Goal: Transaction & Acquisition: Purchase product/service

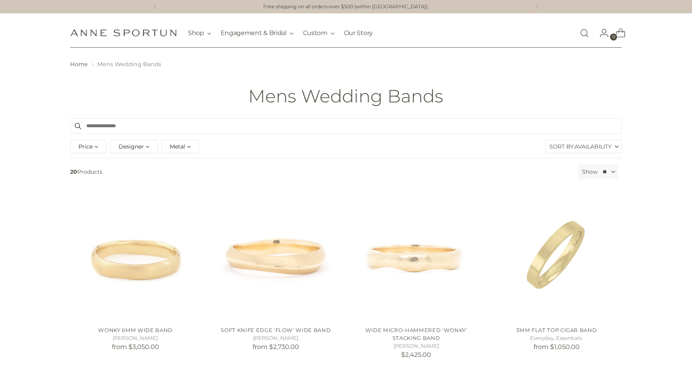
scroll to position [315, 0]
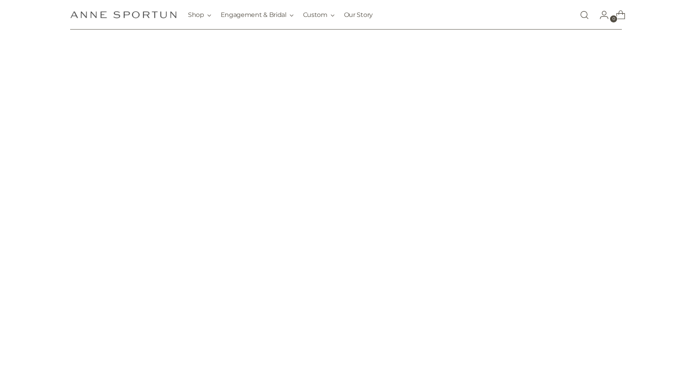
scroll to position [315, 0]
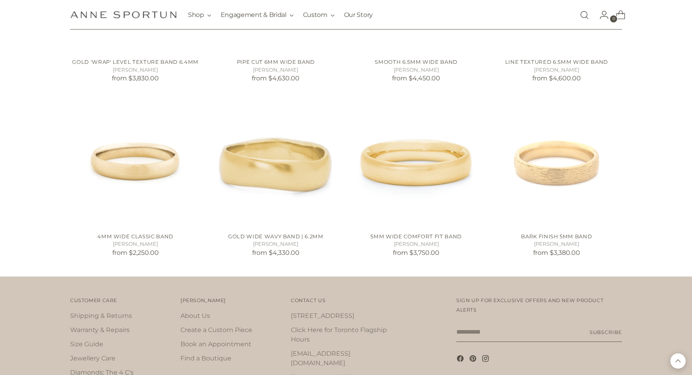
scroll to position [863, 0]
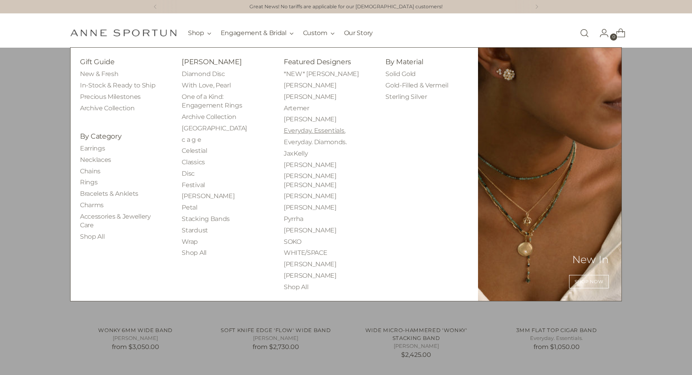
click at [337, 132] on link "Everyday. Essentials." at bounding box center [315, 130] width 62 height 7
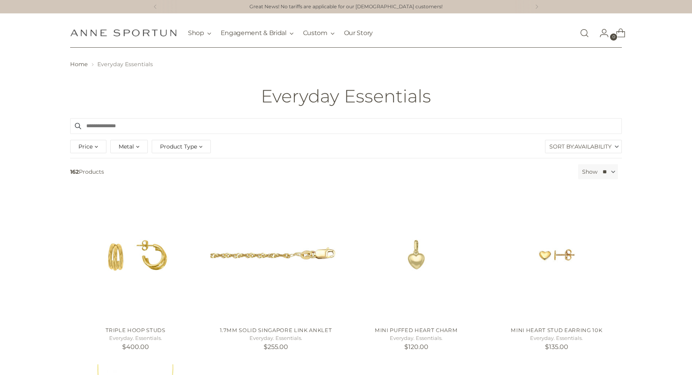
click at [216, 127] on input "Search products" at bounding box center [346, 126] width 552 height 16
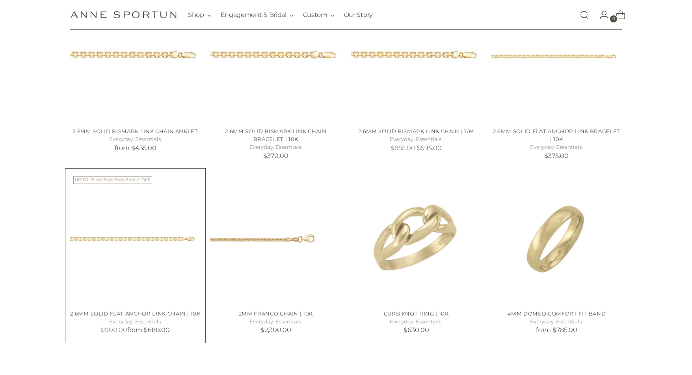
scroll to position [244, 0]
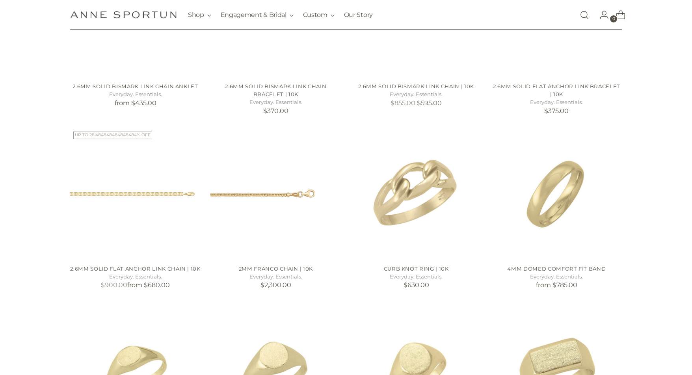
type input "***"
click at [170, 236] on img "2.6mm Solid Flat Anchor Link Chain | 10k" at bounding box center [135, 194] width 131 height 131
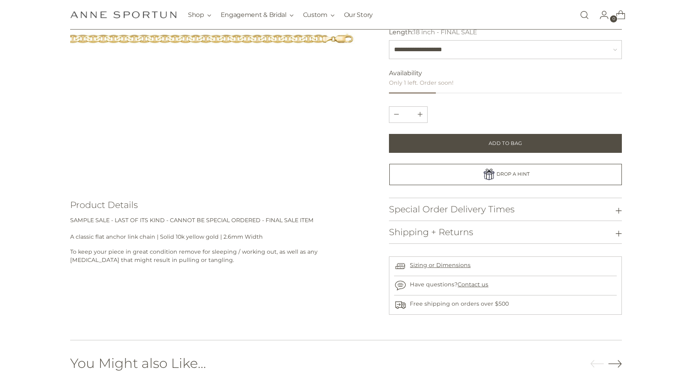
scroll to position [197, 0]
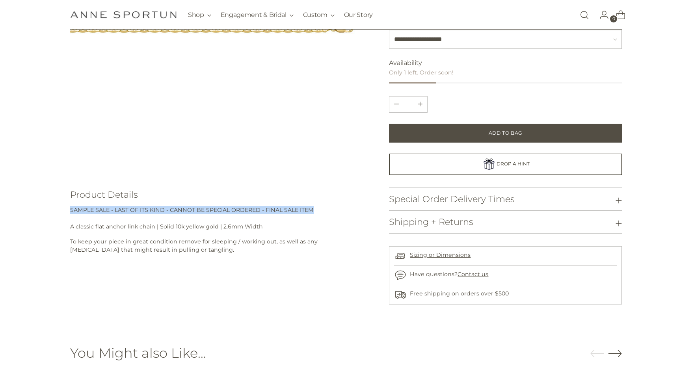
drag, startPoint x: 68, startPoint y: 209, endPoint x: 319, endPoint y: 207, distance: 250.8
click at [319, 207] on div "Home 2.6mm Solid Flat Anchor Link Chain | 10k Product Details SAMPLE SALE - LAS…" at bounding box center [346, 83] width 598 height 441
copy span "SAMPLE SALE - LAST OF ITS KIND - CANNOT BE SPECIAL ORDERED - FINAL SALE ITEM"
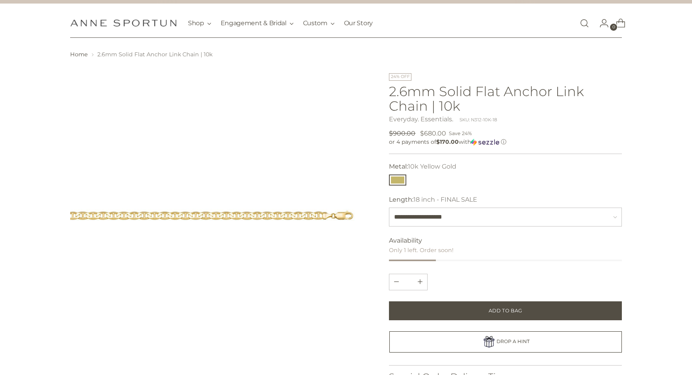
scroll to position [0, 0]
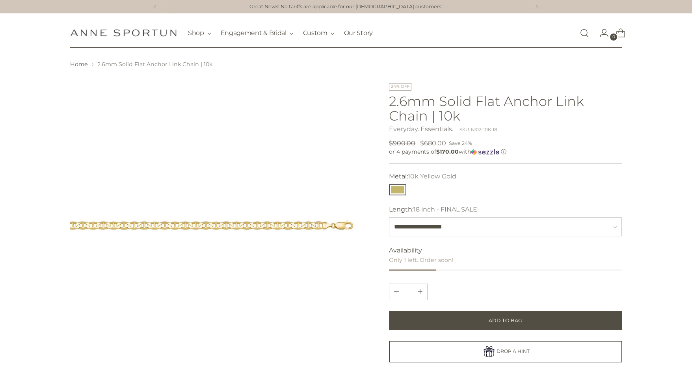
click at [586, 37] on link "Open search modal" at bounding box center [585, 33] width 16 height 16
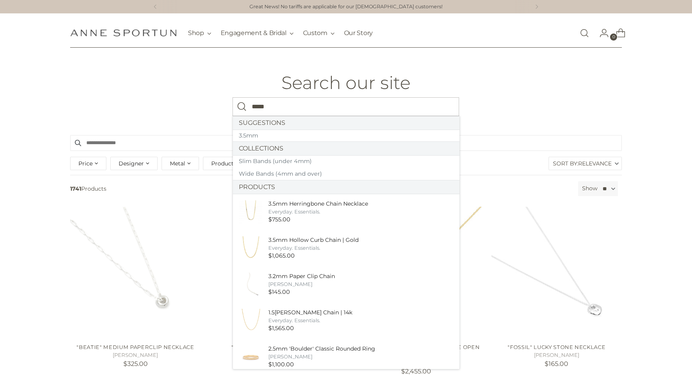
type input "*****"
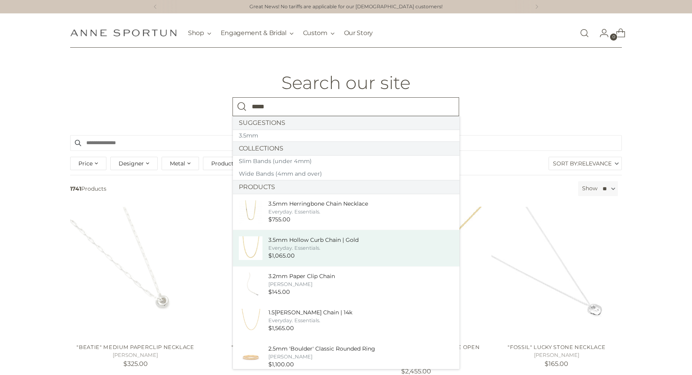
click at [311, 254] on div "$1,065.00" at bounding box center [313, 256] width 90 height 9
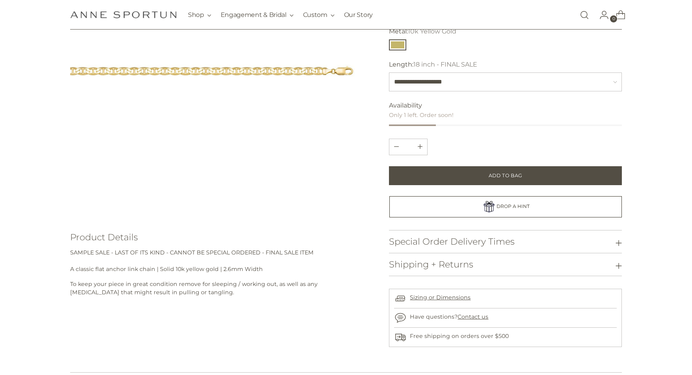
scroll to position [197, 0]
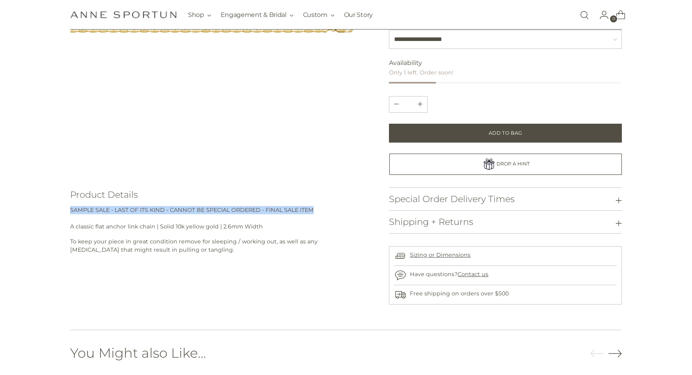
drag, startPoint x: 86, startPoint y: 209, endPoint x: 321, endPoint y: 207, distance: 235.0
click at [321, 207] on p "SAMPLE SALE - LAST OF ITS KIND - CANNOT BE SPECIAL ORDERED - FINAL SALE ITEM A …" at bounding box center [218, 218] width 296 height 25
copy span "SAMPLE SALE - LAST OF ITS KIND - CANNOT BE SPECIAL ORDERED - FINAL SALE ITEM"
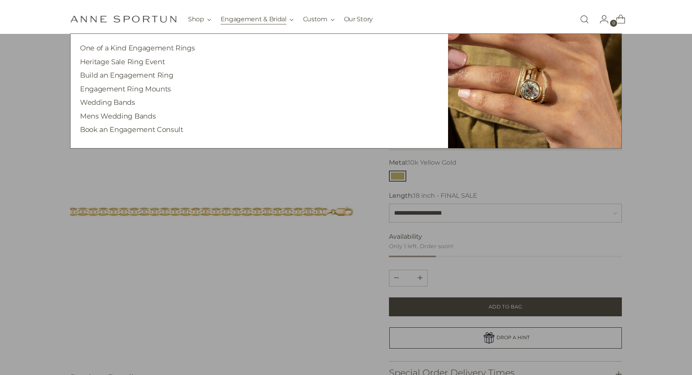
scroll to position [0, 0]
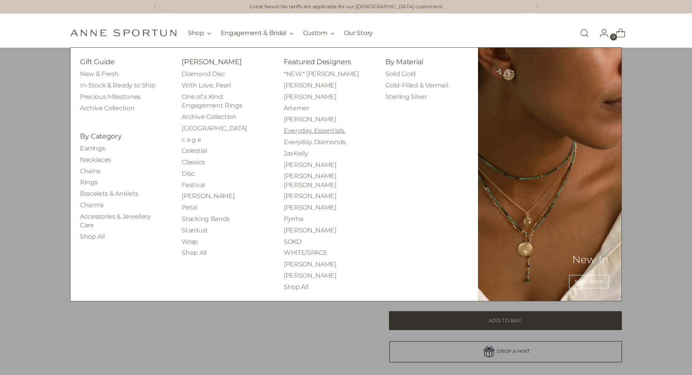
click at [333, 131] on link "Everyday. Essentials." at bounding box center [315, 130] width 62 height 7
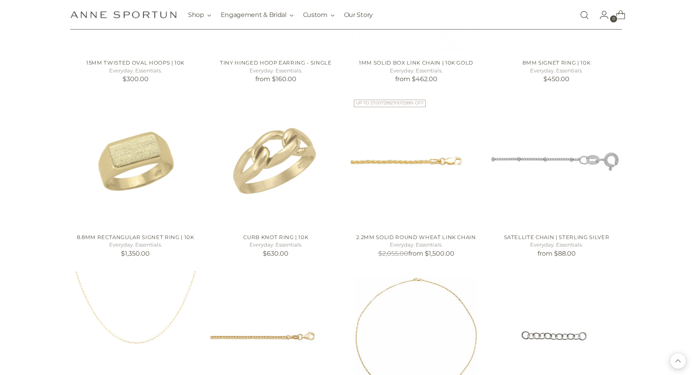
scroll to position [631, 0]
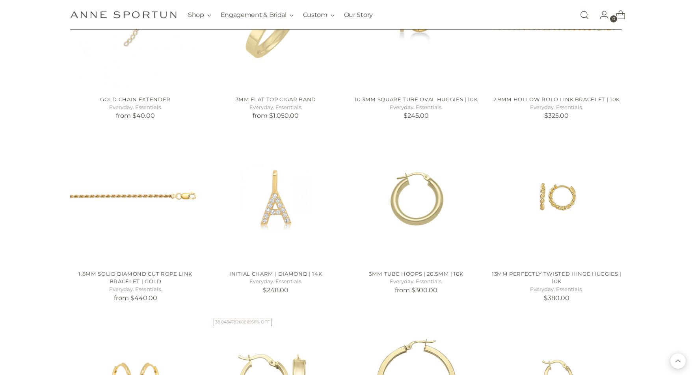
scroll to position [1222, 0]
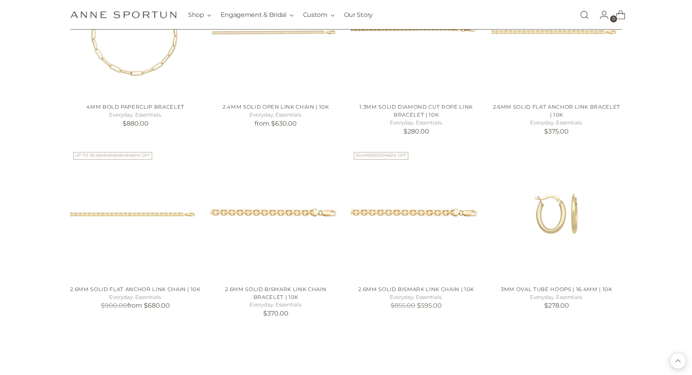
scroll to position [1853, 0]
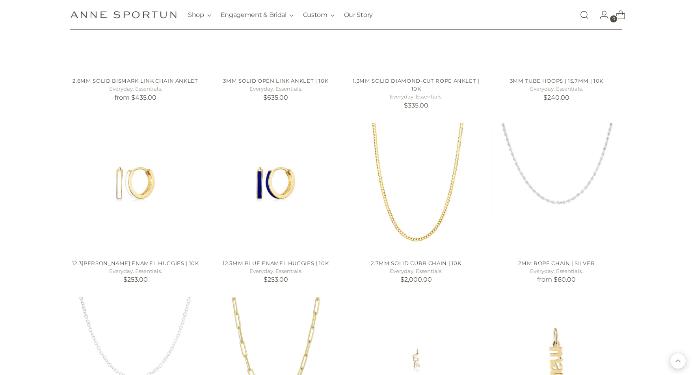
scroll to position [2129, 0]
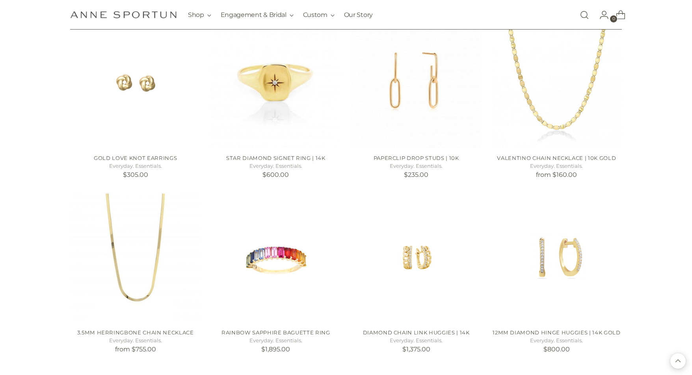
scroll to position [4114, 0]
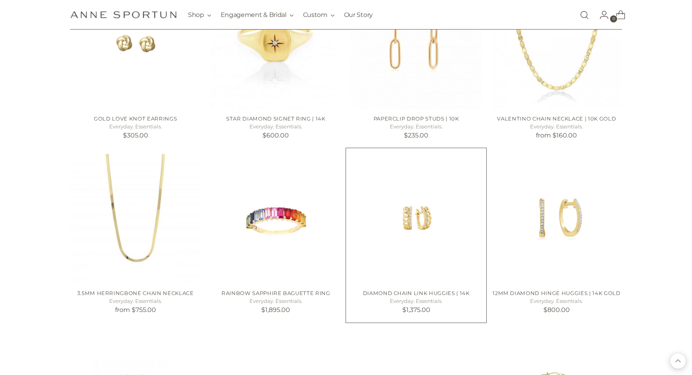
click at [0, 0] on img "Diamond Chain Link Huggies | 14k" at bounding box center [0, 0] width 0 height 0
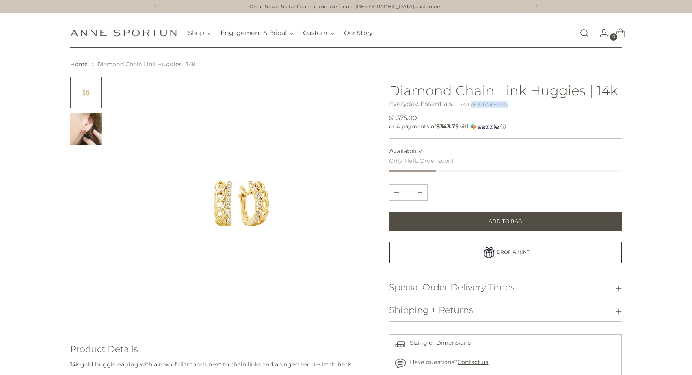
drag, startPoint x: 472, startPoint y: 104, endPoint x: 510, endPoint y: 103, distance: 38.2
click at [510, 103] on div "Everyday. Essentials. SKU: AE83625D-200Y" at bounding box center [505, 103] width 233 height 9
copy div "AE83625D-200Y"
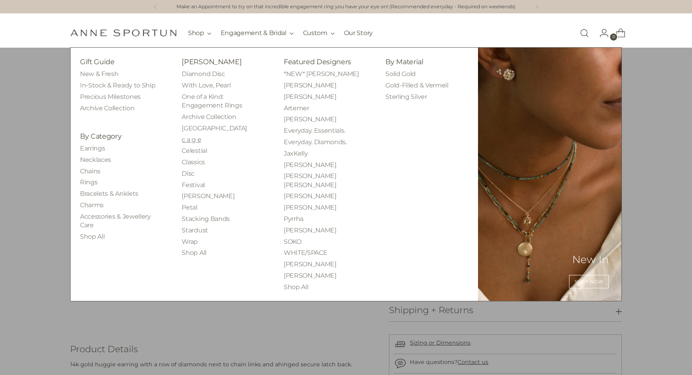
click at [196, 137] on link "c a g e" at bounding box center [191, 139] width 19 height 7
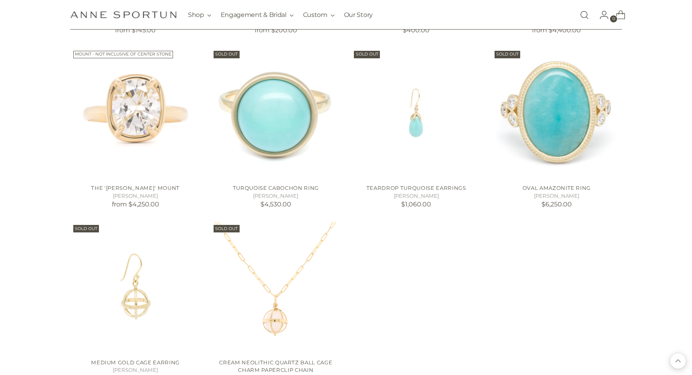
scroll to position [1459, 0]
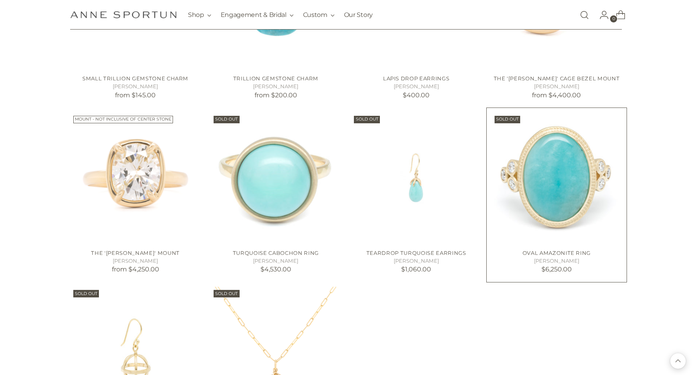
scroll to position [1301, 0]
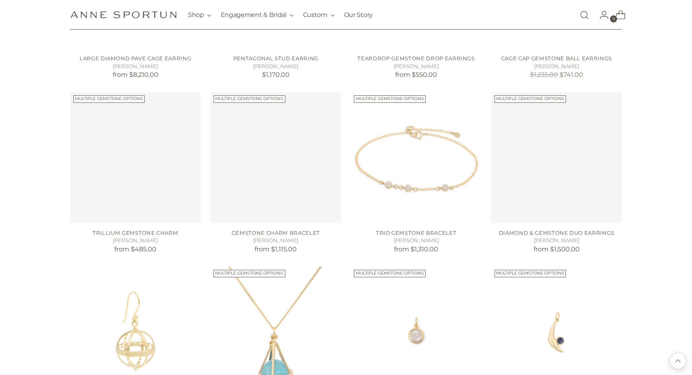
scroll to position [576, 0]
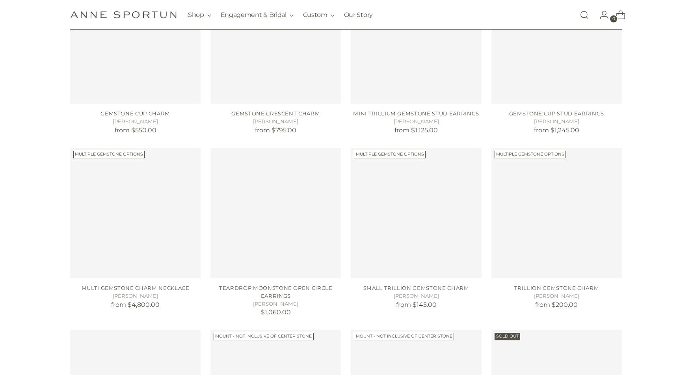
scroll to position [103, 0]
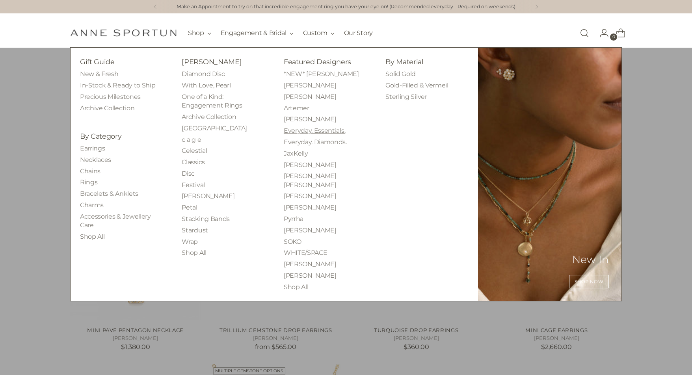
click at [331, 132] on link "Everyday. Essentials." at bounding box center [315, 130] width 62 height 7
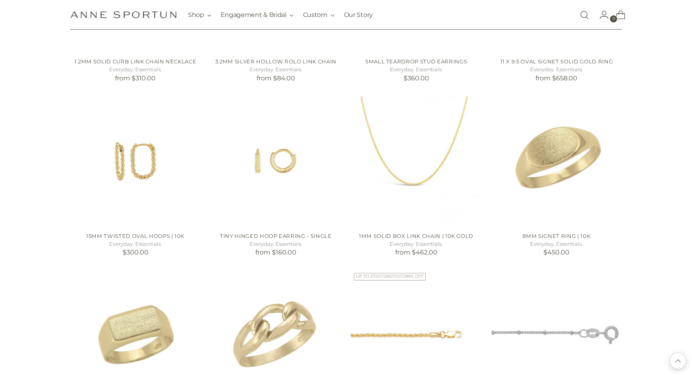
scroll to position [552, 0]
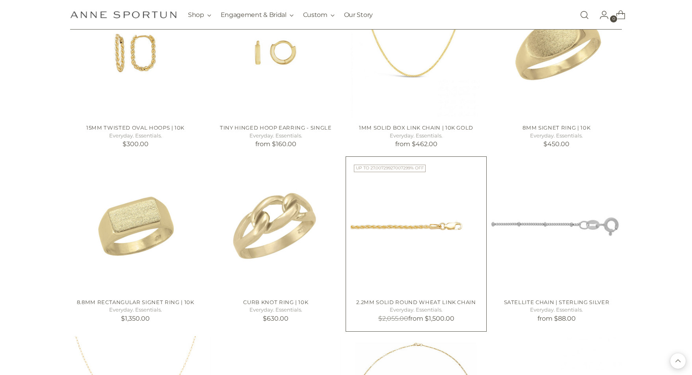
click at [0, 0] on img "2.2mm Solid Round Wheat Link Chain" at bounding box center [0, 0] width 0 height 0
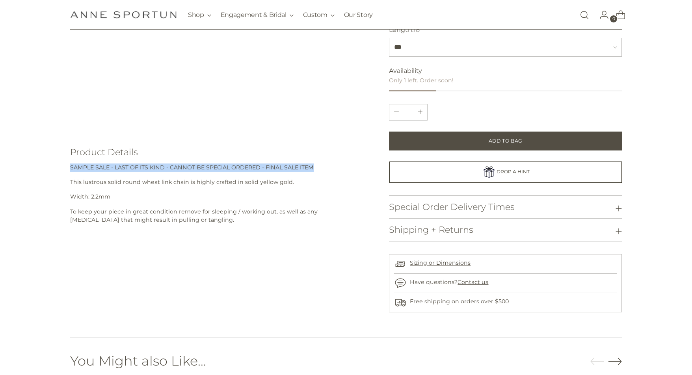
drag, startPoint x: 69, startPoint y: 165, endPoint x: 321, endPoint y: 168, distance: 251.9
click at [321, 168] on div "Home 2.2mm Solid Round Wheat Link Chain" at bounding box center [346, 87] width 598 height 449
copy span "SAMPLE SALE - LAST OF ITS KIND - CANNOT BE SPECIAL ORDERED - FINAL SALE ITEM"
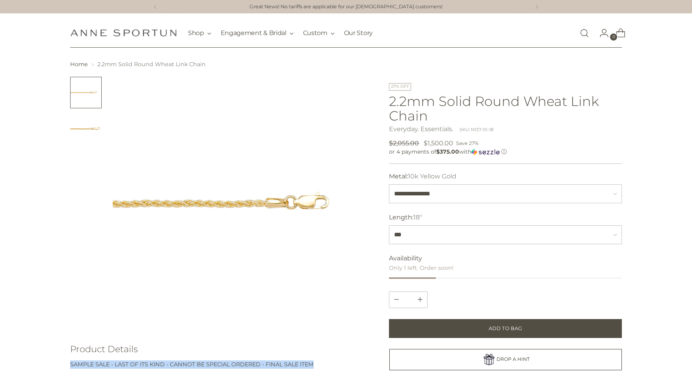
click at [429, 129] on link "Everyday. Essentials." at bounding box center [421, 128] width 64 height 7
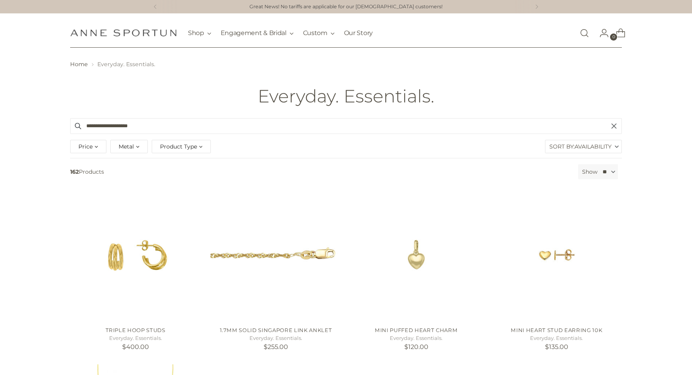
click at [200, 146] on div "Product Type" at bounding box center [181, 146] width 59 height 13
click at [184, 214] on span "Earrings" at bounding box center [178, 212] width 23 height 7
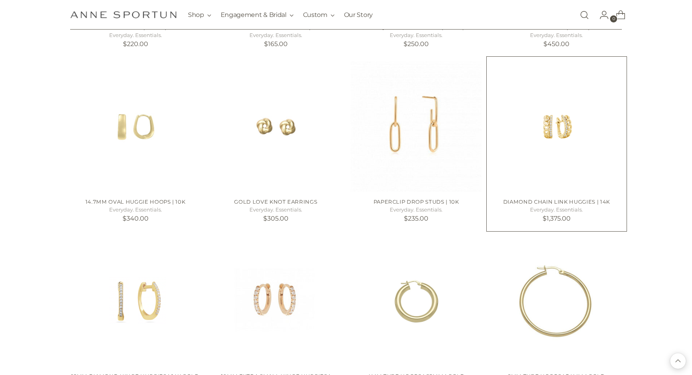
scroll to position [1538, 0]
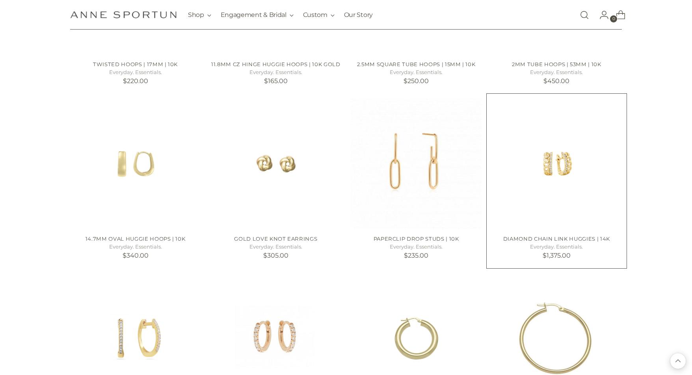
click at [0, 0] on img "Diamond Chain Link Huggies | 14k" at bounding box center [0, 0] width 0 height 0
